Goal: Task Accomplishment & Management: Manage account settings

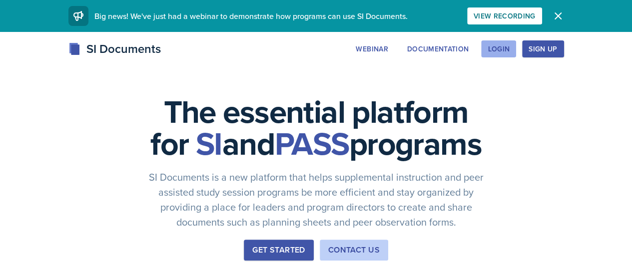
click at [516, 40] on button "Login" at bounding box center [498, 48] width 35 height 17
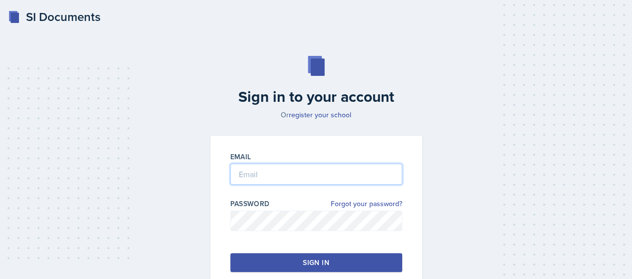
type input "[EMAIL_ADDRESS][DOMAIN_NAME]"
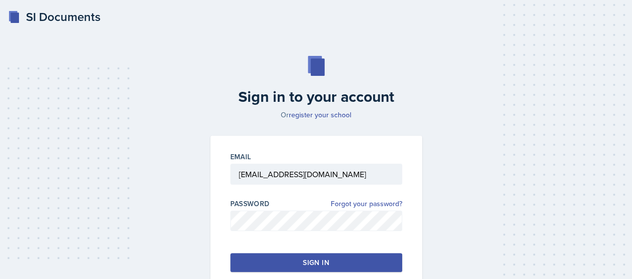
click at [343, 248] on div "Email rbrow382@students.kennesaw.edu Password Forgot your password? Sign in" at bounding box center [316, 212] width 212 height 152
click at [343, 270] on button "Sign in" at bounding box center [316, 262] width 172 height 19
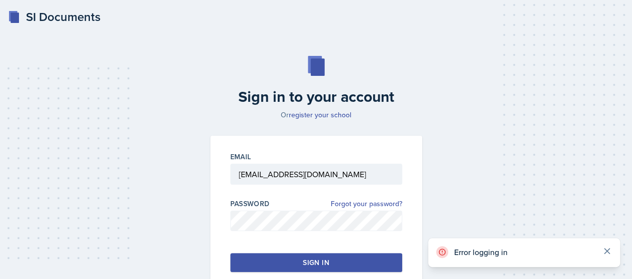
click at [606, 251] on icon at bounding box center [607, 251] width 5 height 5
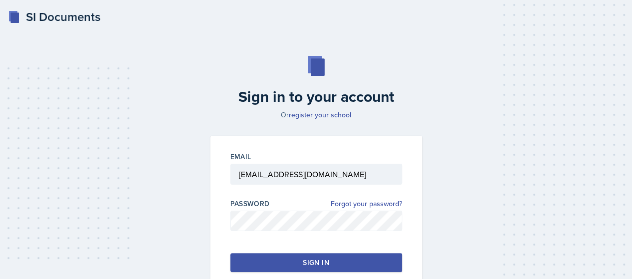
click at [24, 59] on div "Sign in to your account Or register your school Email [EMAIL_ADDRESS][DOMAIN_NA…" at bounding box center [316, 172] width 608 height 296
click at [25, 87] on div "Sign in to your account Or register your school Email [EMAIL_ADDRESS][DOMAIN_NA…" at bounding box center [316, 172] width 608 height 296
click at [284, 253] on button "Sign in" at bounding box center [316, 262] width 172 height 19
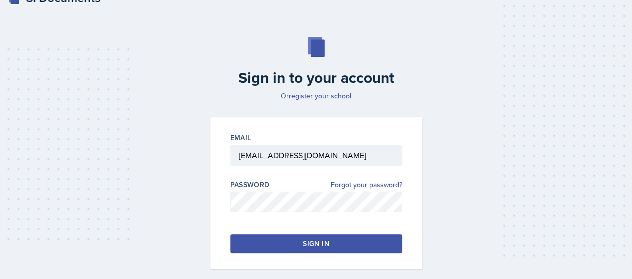
scroll to position [20, 0]
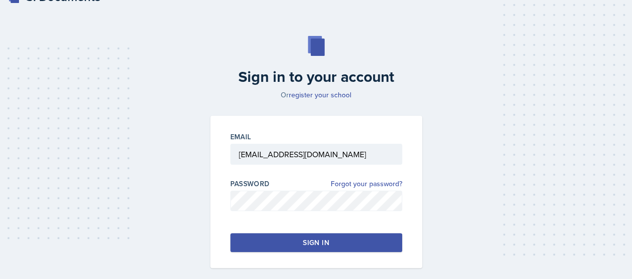
click at [471, 270] on div "Sign in to your account Or register your school Email [EMAIL_ADDRESS][DOMAIN_NA…" at bounding box center [316, 152] width 608 height 296
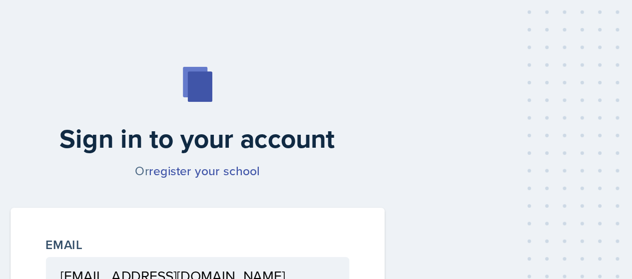
click at [471, 159] on div "Sign in to your account Or register your school Email [EMAIL_ADDRESS][DOMAIN_NA…" at bounding box center [316, 159] width 608 height 296
click at [471, 136] on div "Sign in to your account Or register your school Email [EMAIL_ADDRESS][DOMAIN_NA…" at bounding box center [316, 159] width 608 height 296
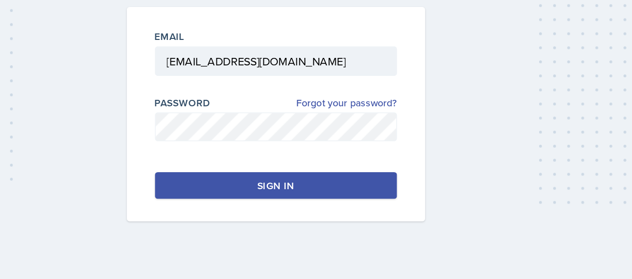
scroll to position [38, 0]
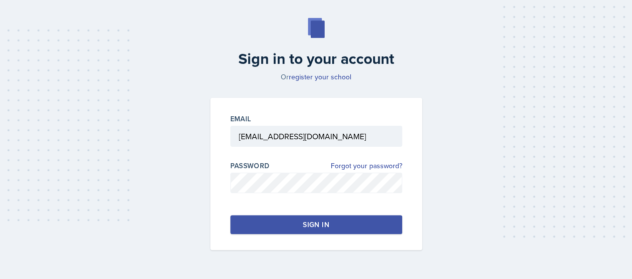
click at [51, 131] on div "Sign in to your account Or register your school Email [EMAIL_ADDRESS][DOMAIN_NA…" at bounding box center [316, 134] width 608 height 296
click at [322, 212] on div "Email rbrow382@students.kennesaw.edu Password Forgot your password? Sign in" at bounding box center [316, 174] width 212 height 152
click at [331, 218] on button "Sign in" at bounding box center [316, 224] width 172 height 19
click at [55, 211] on div "Sign in to your account Or register your school Email [EMAIL_ADDRESS][DOMAIN_NA…" at bounding box center [316, 134] width 608 height 296
click at [273, 216] on button "Sign in" at bounding box center [316, 224] width 172 height 19
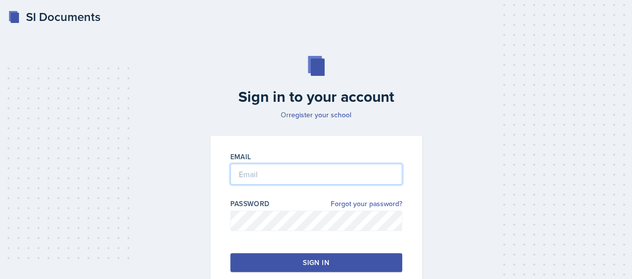
type input "[EMAIL_ADDRESS][DOMAIN_NAME]"
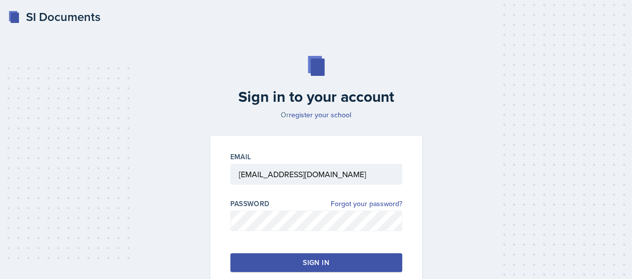
click at [169, 168] on div "Sign in to your account Or register your school Email [EMAIL_ADDRESS][DOMAIN_NA…" at bounding box center [316, 172] width 608 height 296
